Goal: Information Seeking & Learning: Learn about a topic

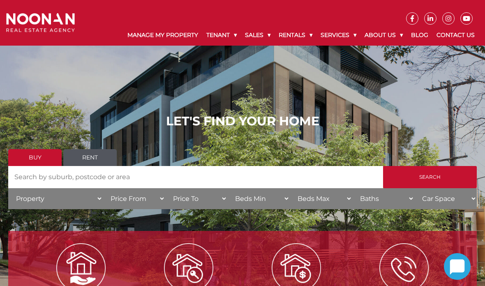
click at [108, 202] on div "LET'S FIND YOUR HOME Buy Rent Search Search by Address House Category Property …" at bounding box center [242, 164] width 469 height 101
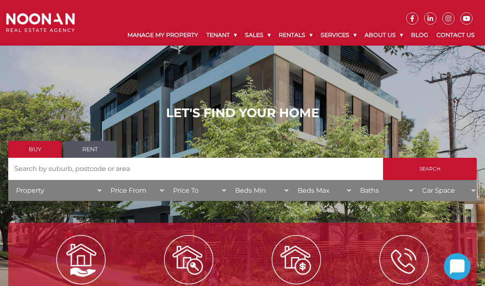
click at [373, 65] on li "Our Experts" at bounding box center [416, 56] width 103 height 21
click at [375, 59] on link "Our Experts" at bounding box center [416, 55] width 99 height 11
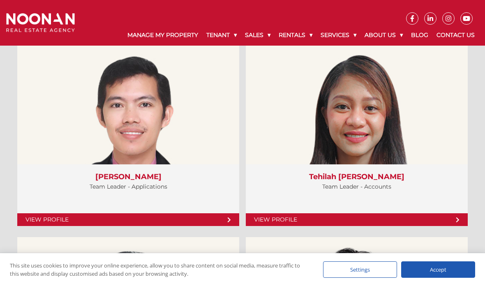
scroll to position [2389, 0]
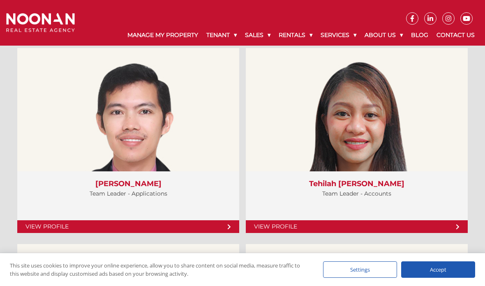
click at [0, 0] on link "View Profile" at bounding box center [0, 0] width 0 height 0
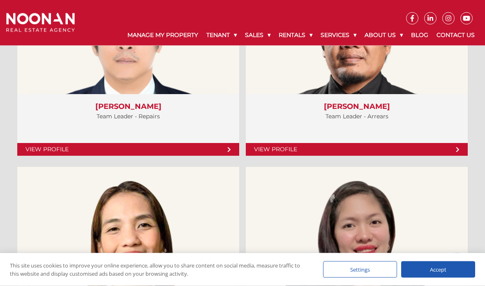
scroll to position [2662, 0]
click at [67, 67] on div "View Profile" at bounding box center [128, 32] width 222 height 123
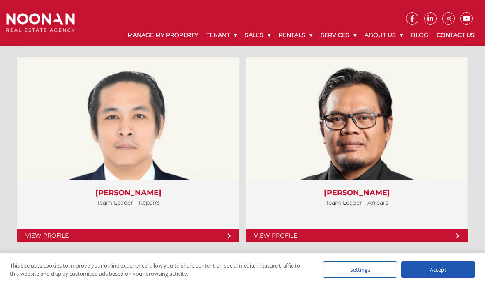
scroll to position [2575, 0]
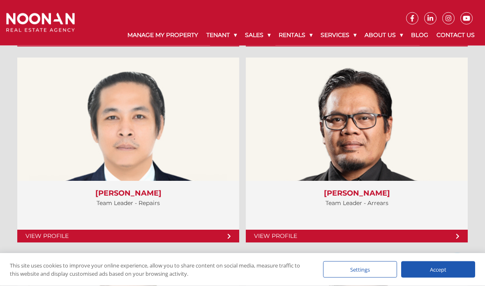
click at [0, 0] on link "View Profile" at bounding box center [0, 0] width 0 height 0
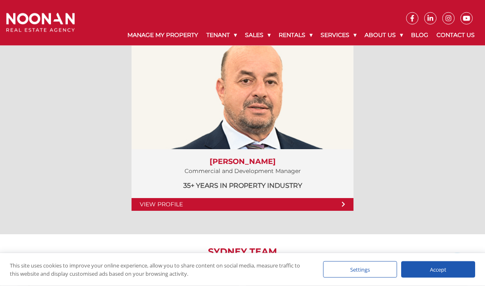
scroll to position [1515, 0]
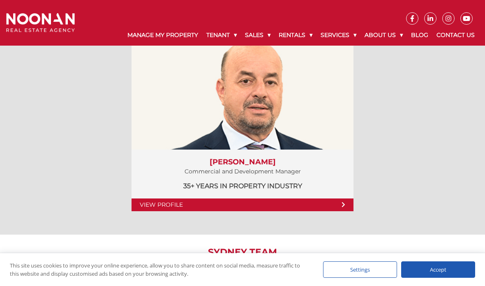
click at [0, 0] on link "View Profile" at bounding box center [0, 0] width 0 height 0
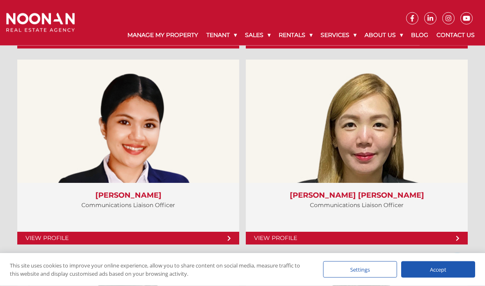
scroll to position [3162, 0]
click at [0, 0] on link "View Profile" at bounding box center [0, 0] width 0 height 0
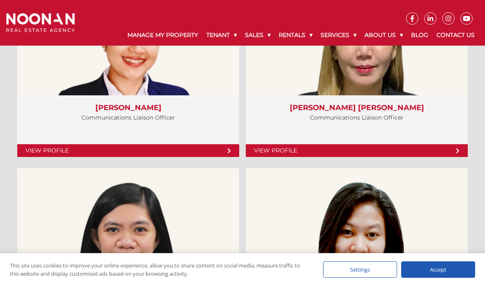
scroll to position [3226, 0]
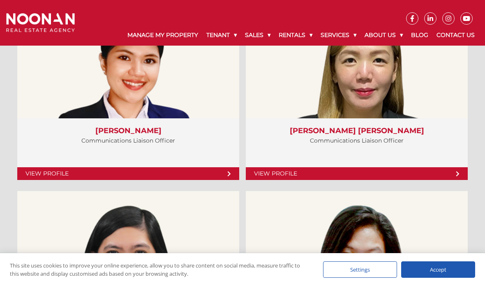
click at [0, 0] on link "View Profile" at bounding box center [0, 0] width 0 height 0
